Goal: Complete application form

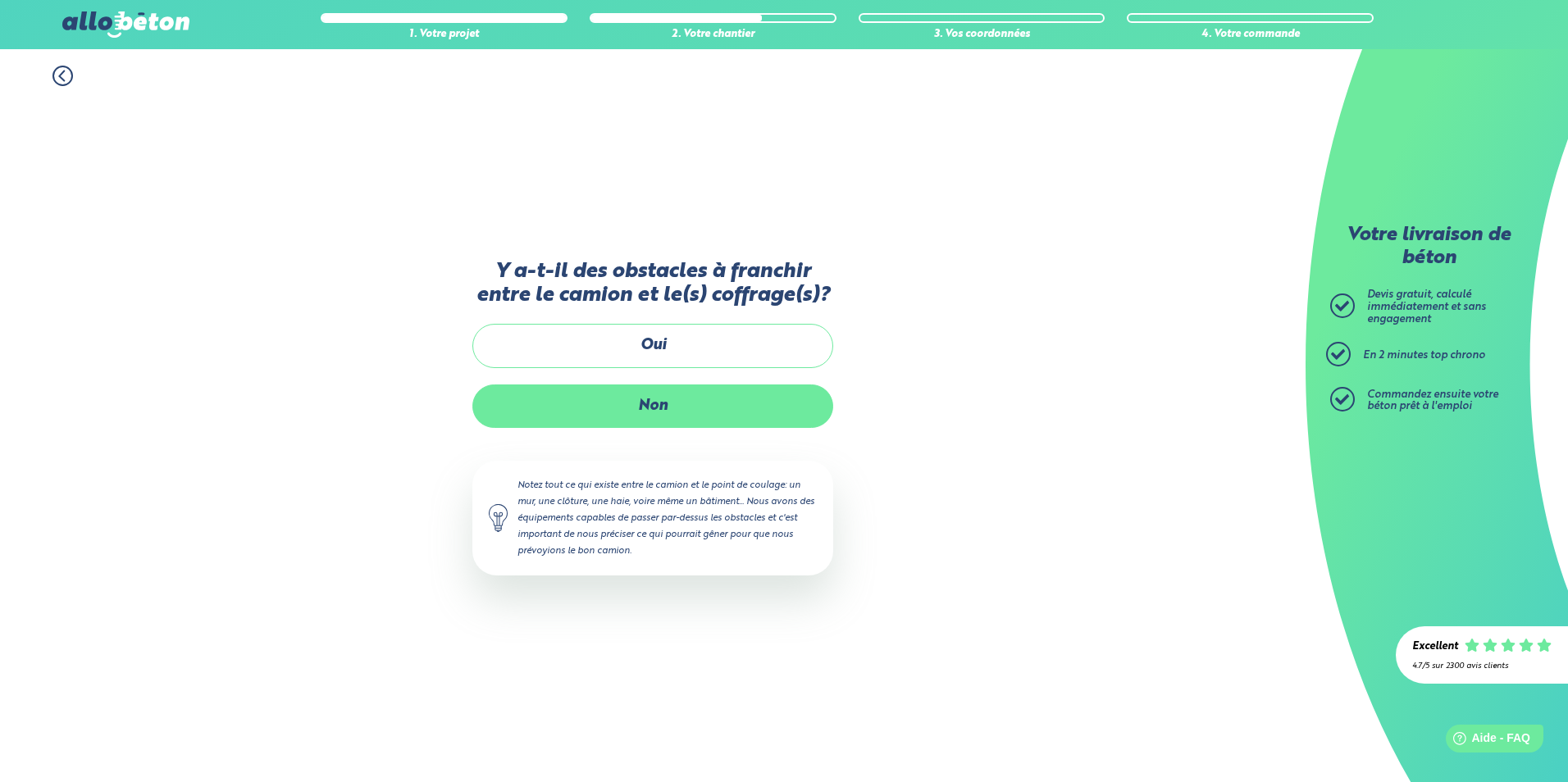
click at [660, 414] on label "Non" at bounding box center [653, 406] width 361 height 43
click at [0, 0] on input "Non" at bounding box center [0, 0] width 0 height 0
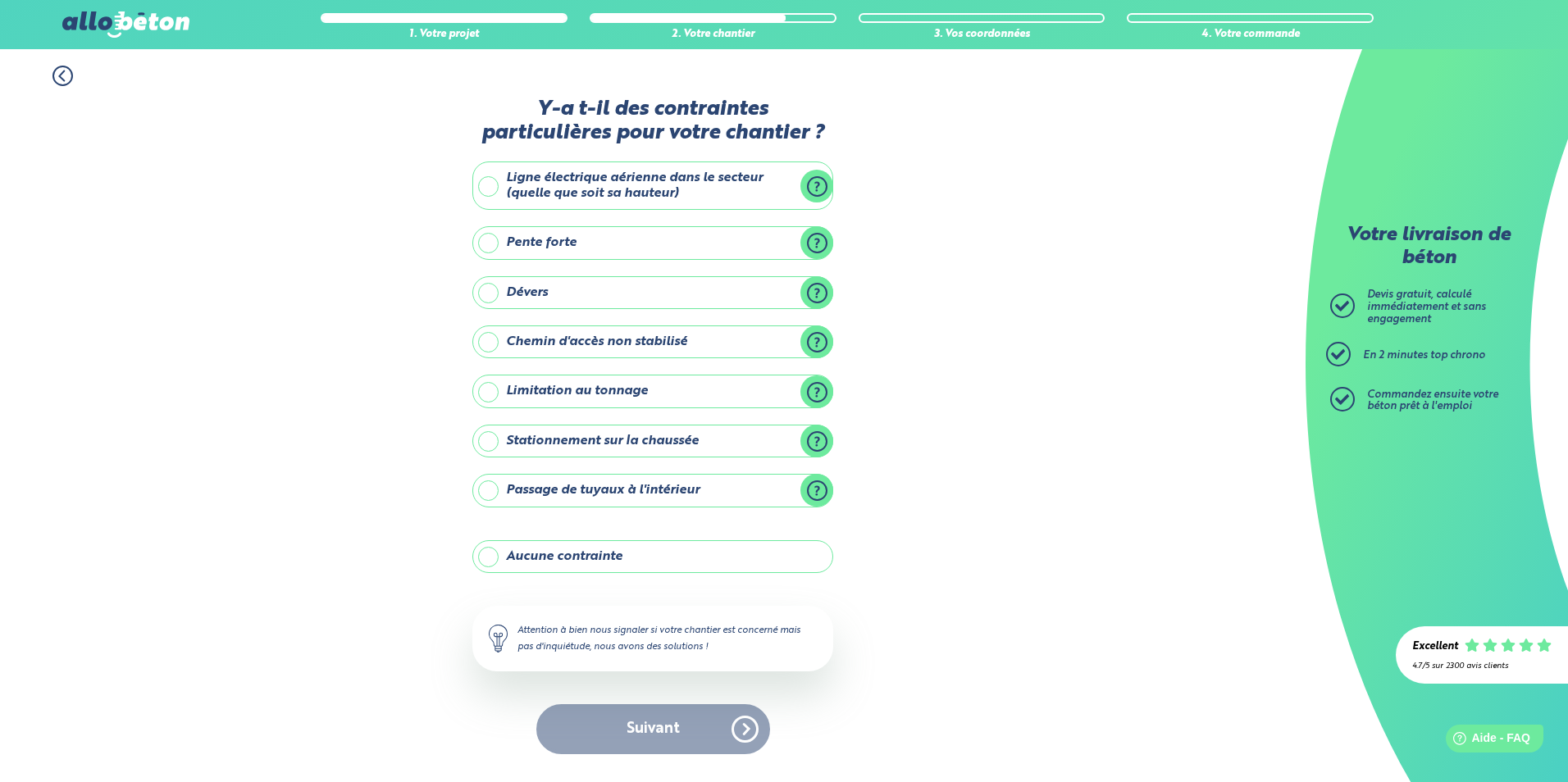
click at [628, 554] on label "Aucune contrainte" at bounding box center [653, 556] width 361 height 32
click at [0, 0] on input "Aucune contrainte" at bounding box center [0, 0] width 0 height 0
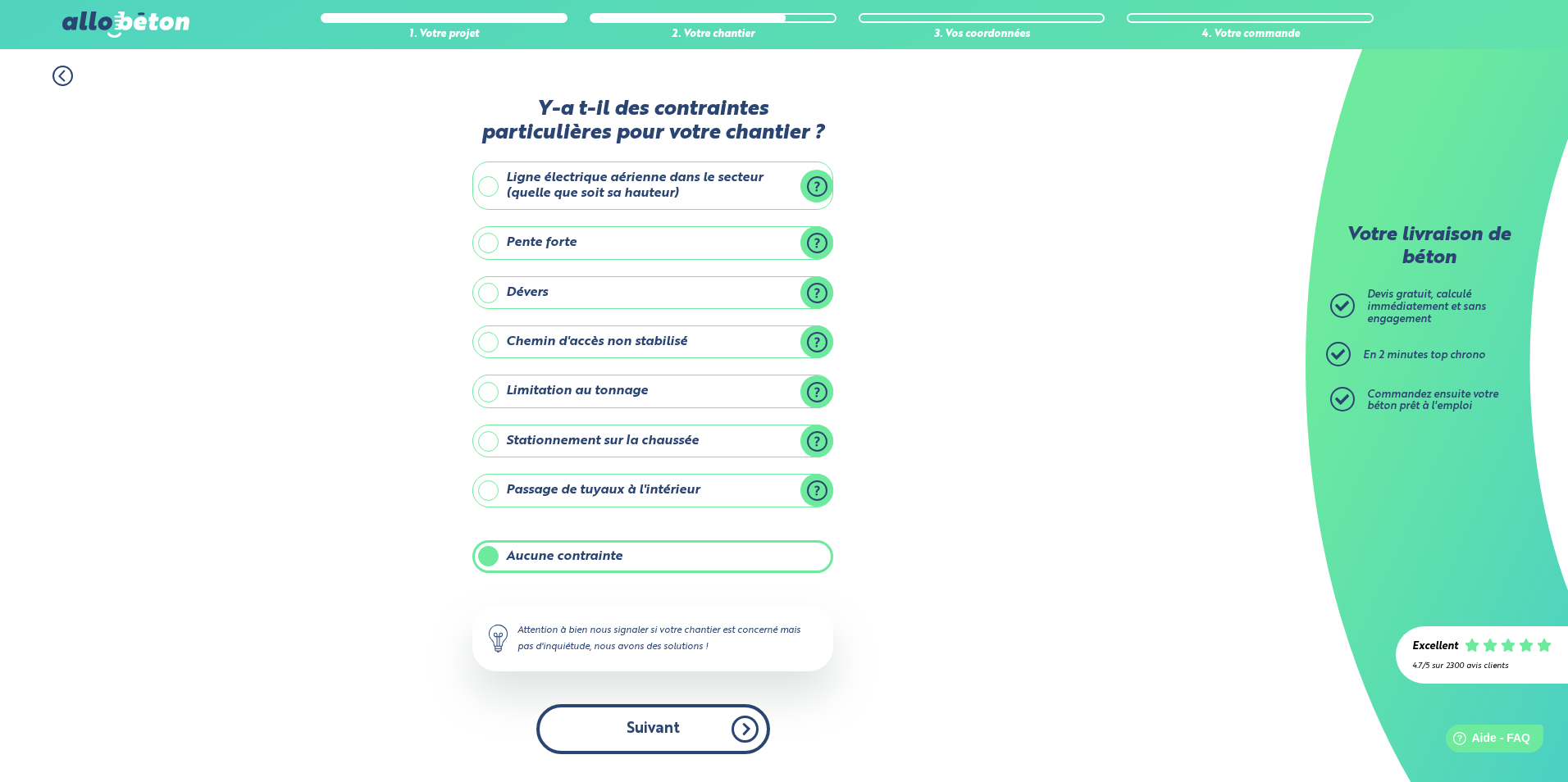
click at [671, 740] on button "Suivant" at bounding box center [653, 729] width 234 height 50
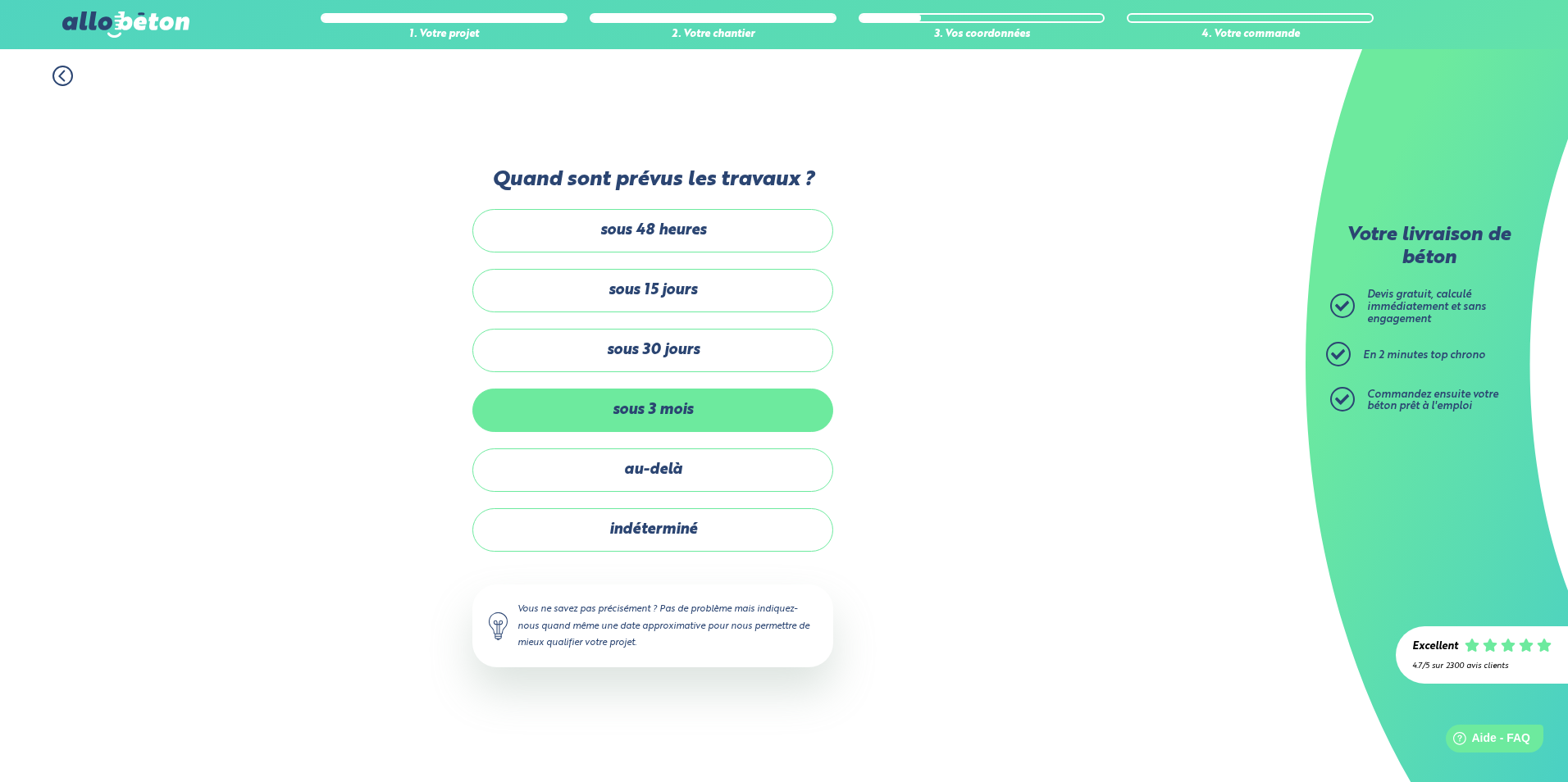
click at [665, 408] on label "sous 3 mois" at bounding box center [653, 410] width 361 height 43
click at [0, 0] on input "sous 3 mois" at bounding box center [0, 0] width 0 height 0
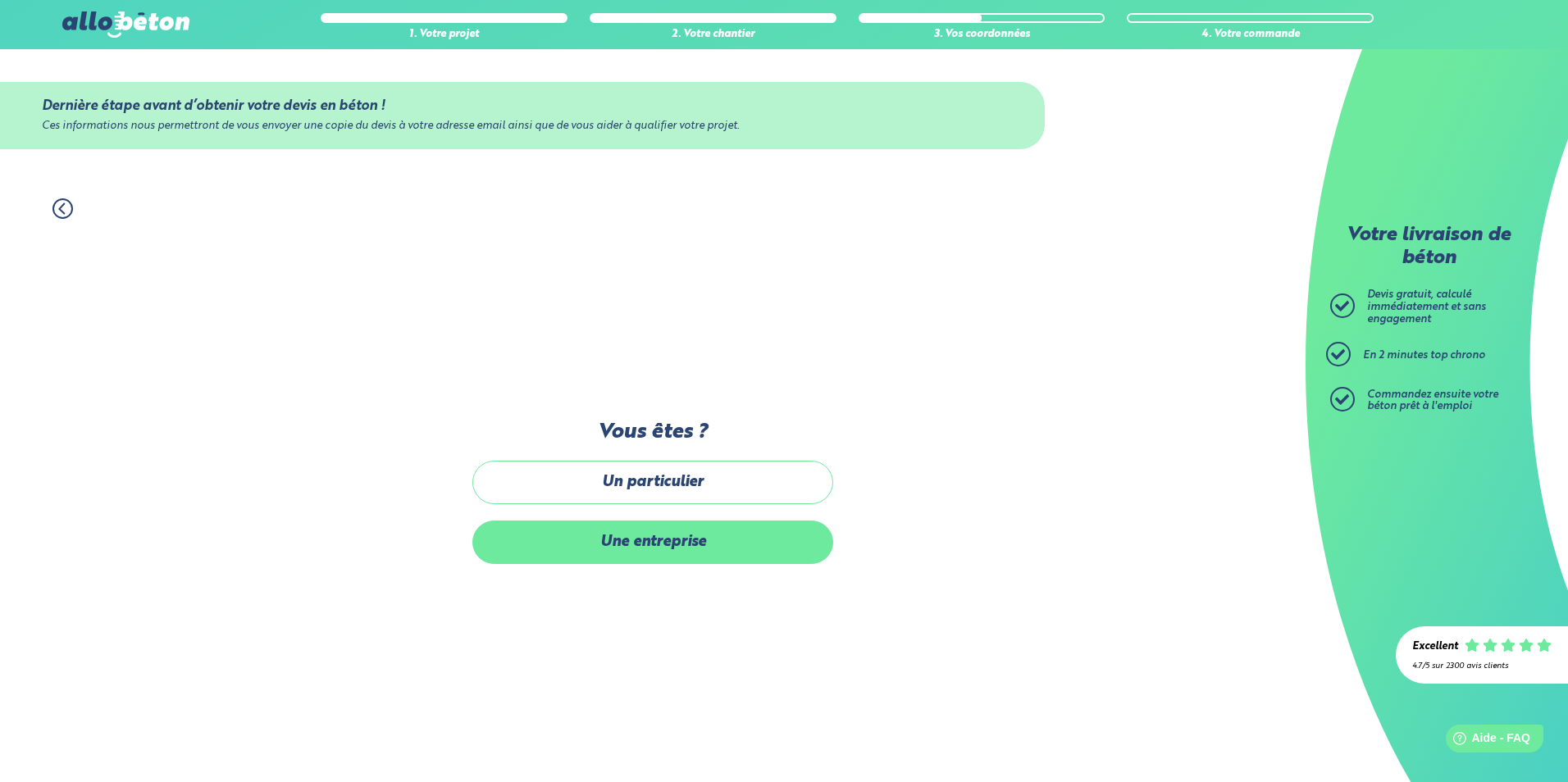
click at [664, 547] on label "Une entreprise" at bounding box center [653, 542] width 361 height 43
click at [0, 0] on input "Une entreprise" at bounding box center [0, 0] width 0 height 0
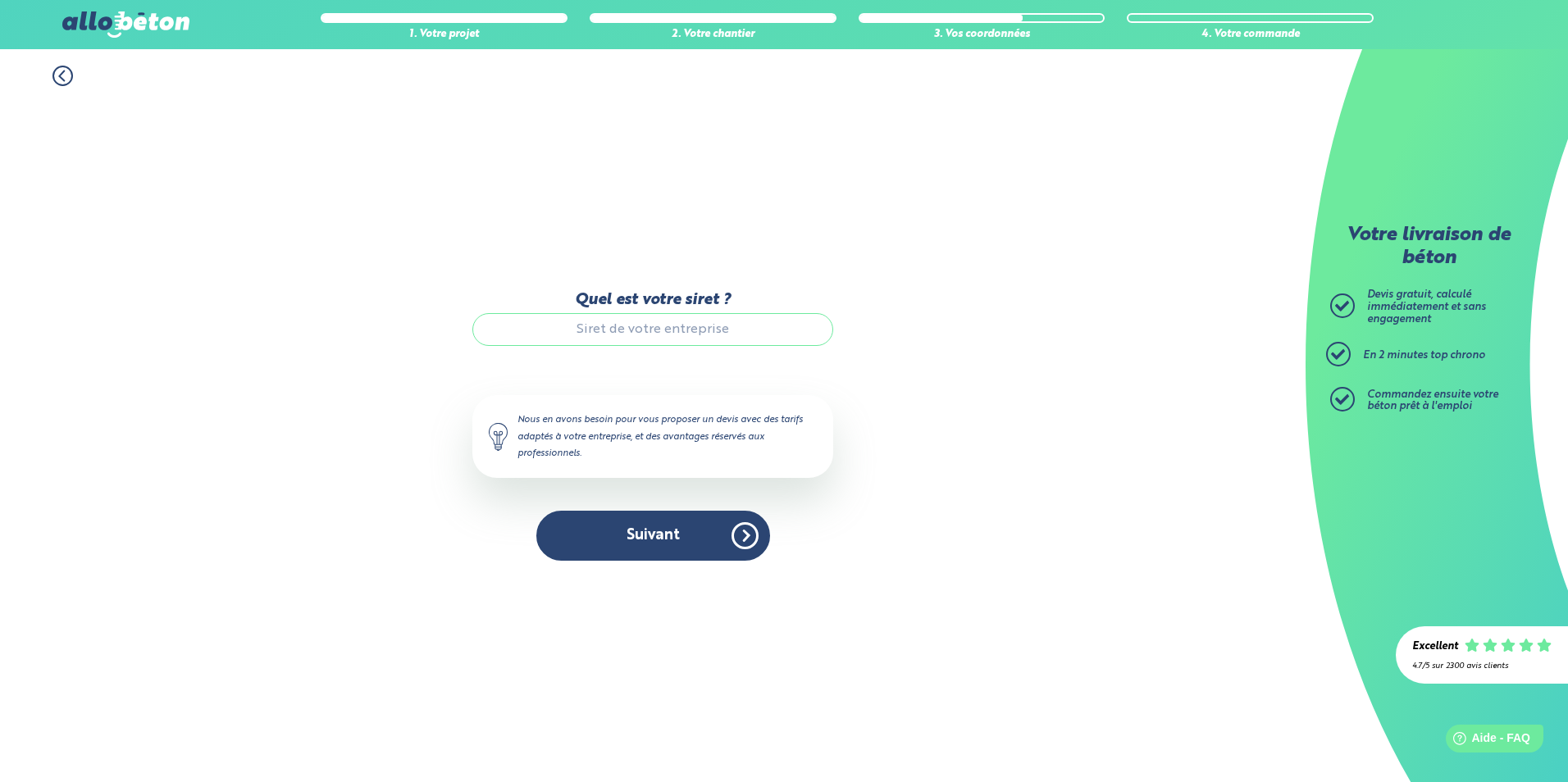
click at [675, 327] on input "Quel est votre siret ?" at bounding box center [653, 329] width 361 height 32
